Goal: Navigation & Orientation: Understand site structure

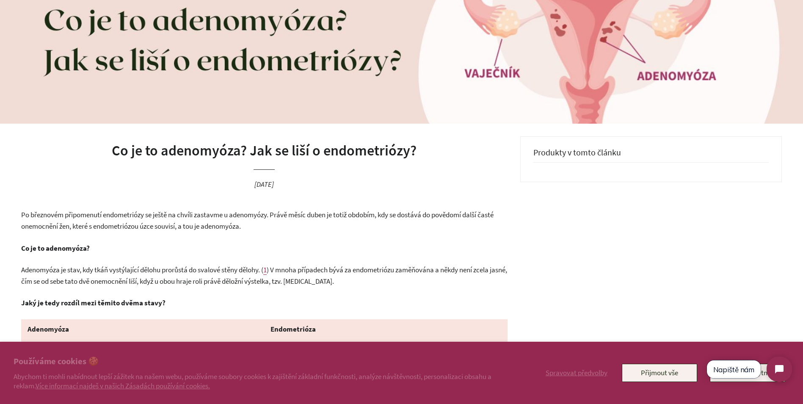
click at [726, 374] on button "Napiště nám" at bounding box center [734, 369] width 54 height 18
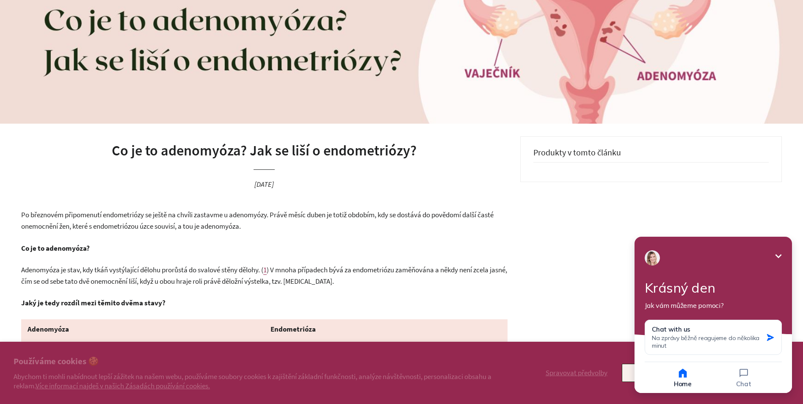
click at [781, 251] on icon "Minimize" at bounding box center [778, 256] width 10 height 10
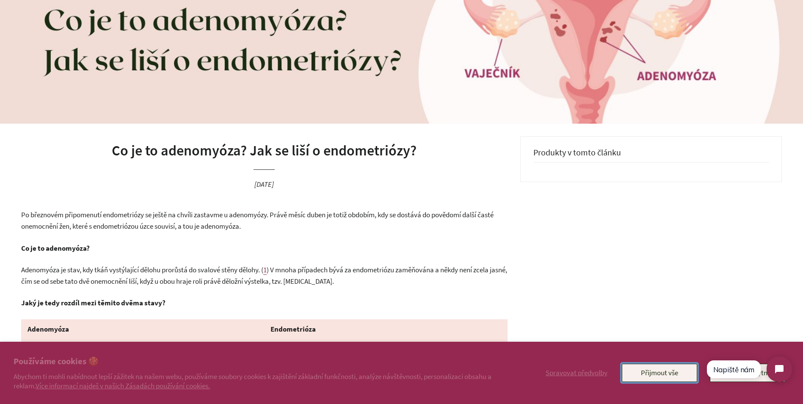
click at [654, 372] on button "Přijmout vše" at bounding box center [659, 372] width 75 height 18
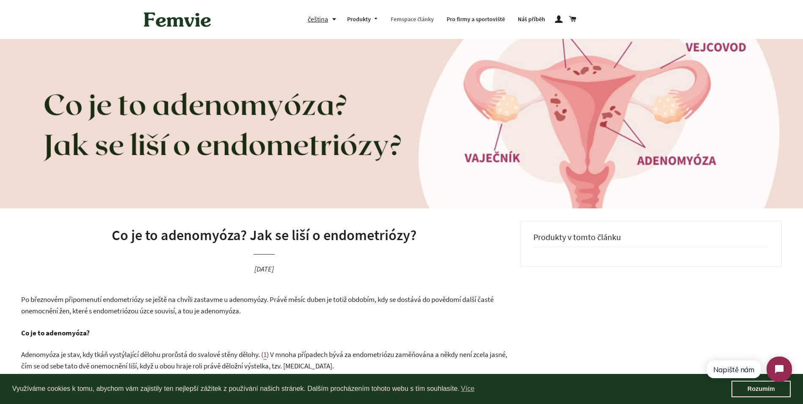
click at [413, 17] on link "Femspace články" at bounding box center [412, 19] width 56 height 22
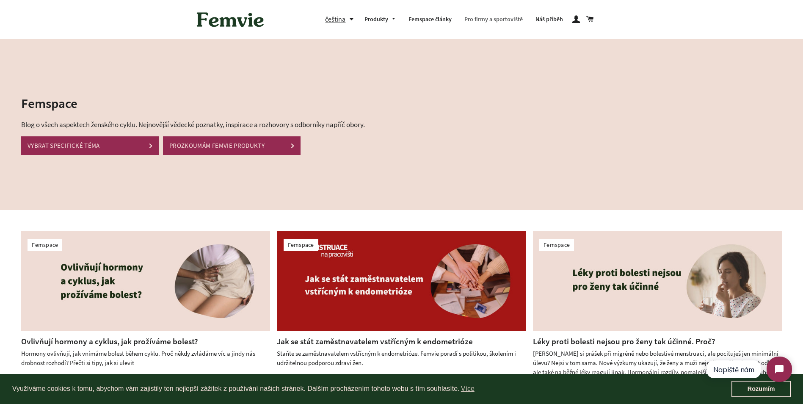
click at [489, 17] on link "Pro firmy a sportoviště" at bounding box center [493, 19] width 71 height 22
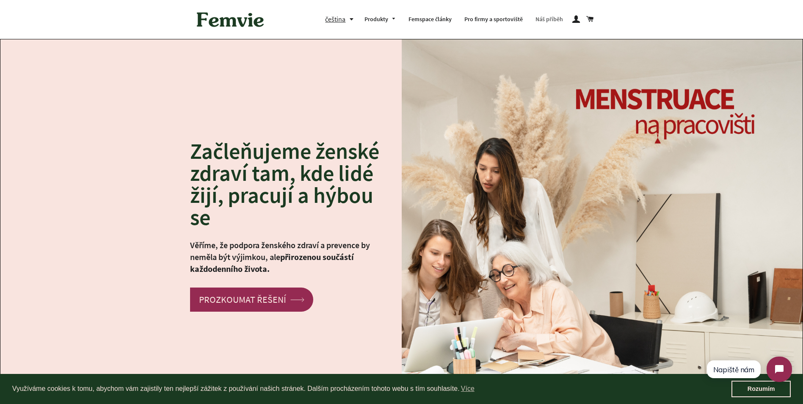
click at [554, 20] on link "Náš příběh" at bounding box center [549, 19] width 40 height 22
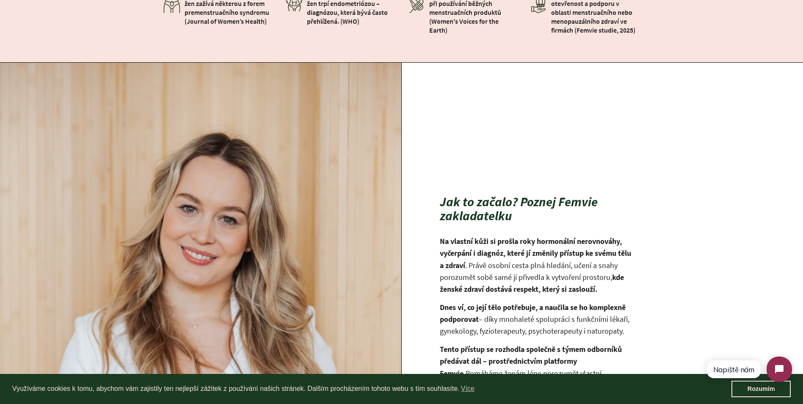
scroll to position [169, 0]
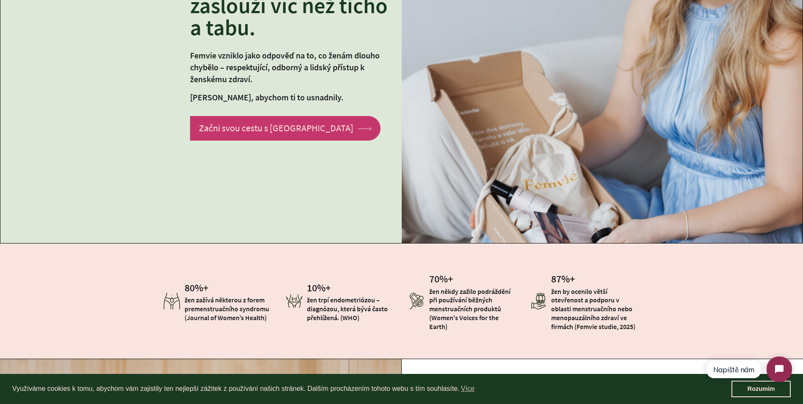
click at [270, 128] on link "Začni svou cestu s Femvie arrow Created with Sketch." at bounding box center [285, 128] width 190 height 24
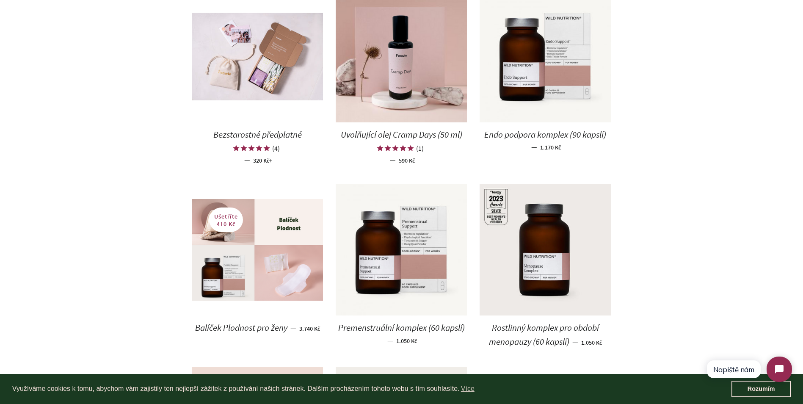
scroll to position [465, 0]
